Goal: Check status: Check status

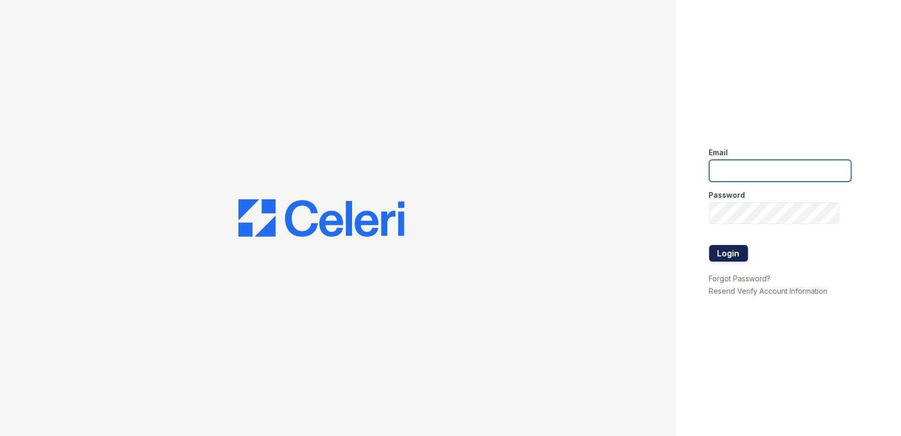
type input "[EMAIL_ADDRESS][DOMAIN_NAME]"
click at [722, 257] on button "Login" at bounding box center [728, 253] width 39 height 17
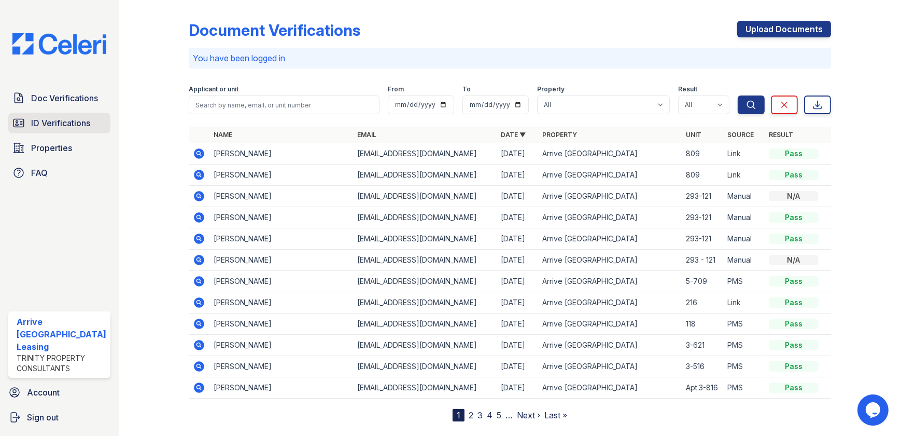
click at [73, 127] on span "ID Verifications" at bounding box center [60, 123] width 59 height 12
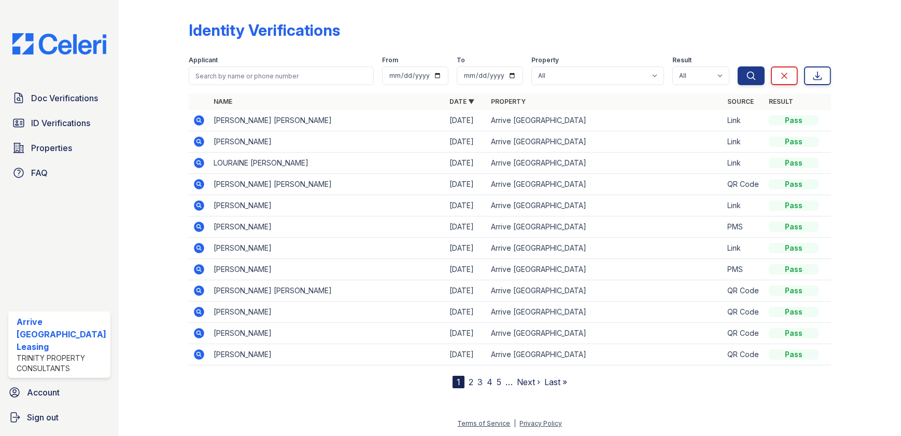
click at [470, 381] on link "2" at bounding box center [471, 381] width 5 height 10
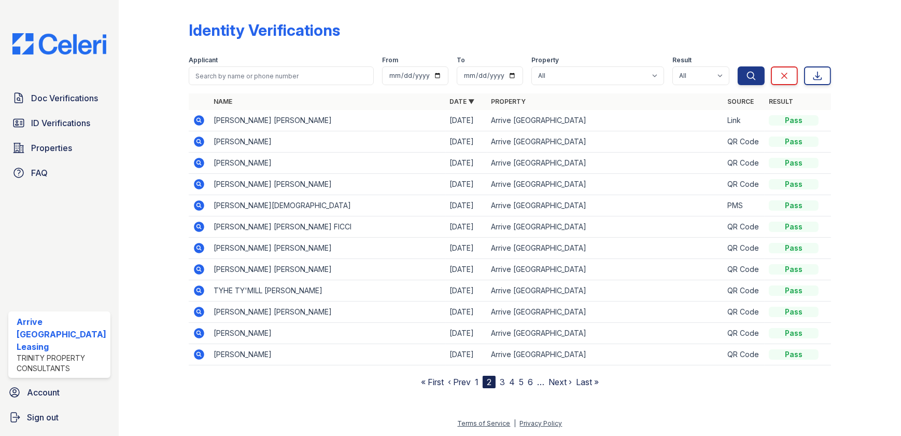
click at [501, 382] on link "3" at bounding box center [502, 381] width 5 height 10
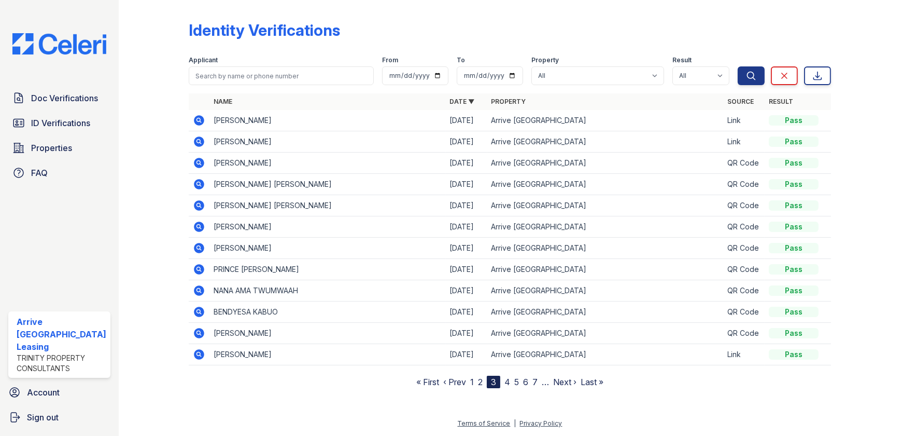
click at [197, 226] on icon at bounding box center [198, 225] width 3 height 3
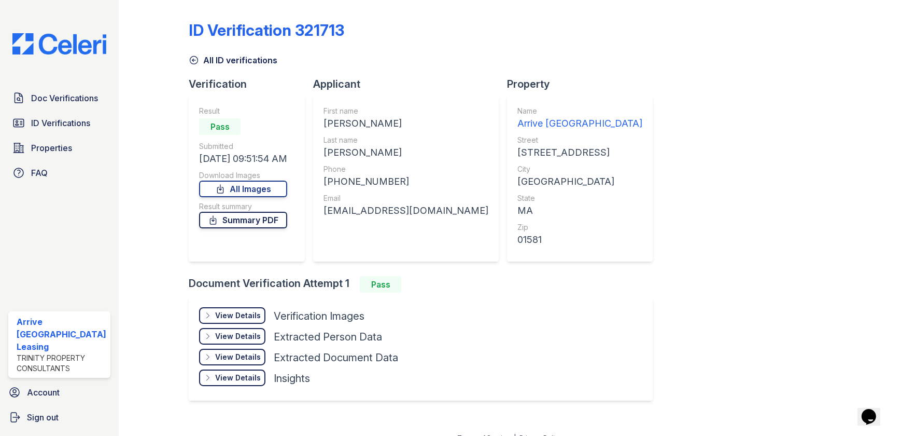
click at [249, 218] on link "Summary PDF" at bounding box center [243, 220] width 88 height 17
click at [249, 314] on div "View Details" at bounding box center [238, 315] width 46 height 10
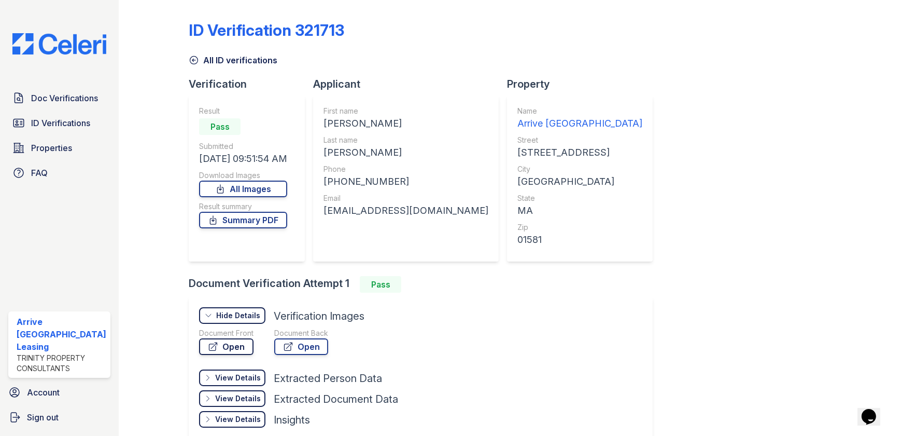
click at [209, 347] on icon at bounding box center [213, 346] width 10 height 10
